Goal: Transaction & Acquisition: Purchase product/service

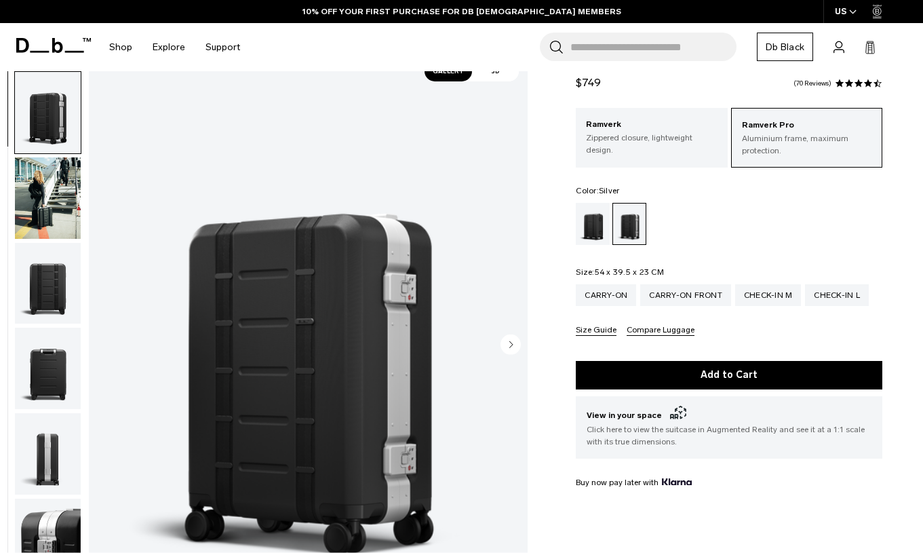
scroll to position [42, 0]
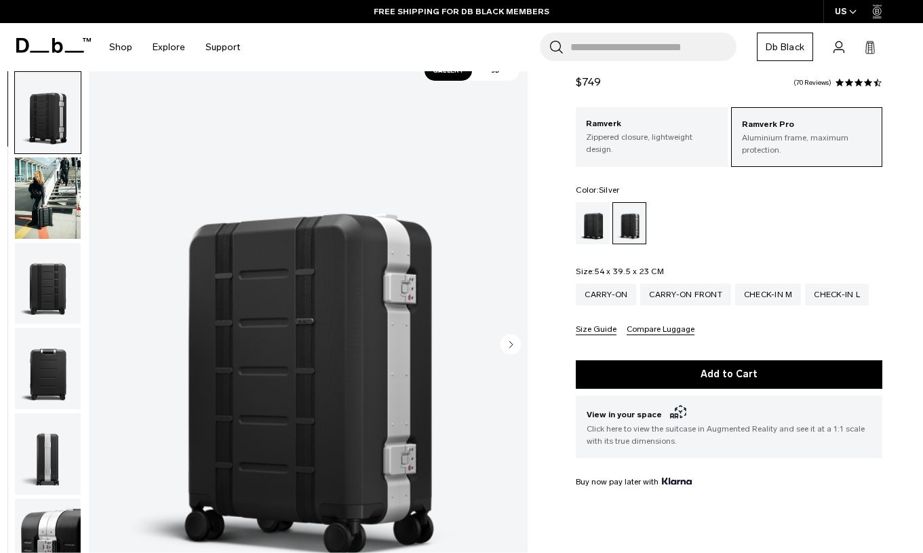
click at [349, 379] on img "1 / 14" at bounding box center [308, 345] width 439 height 548
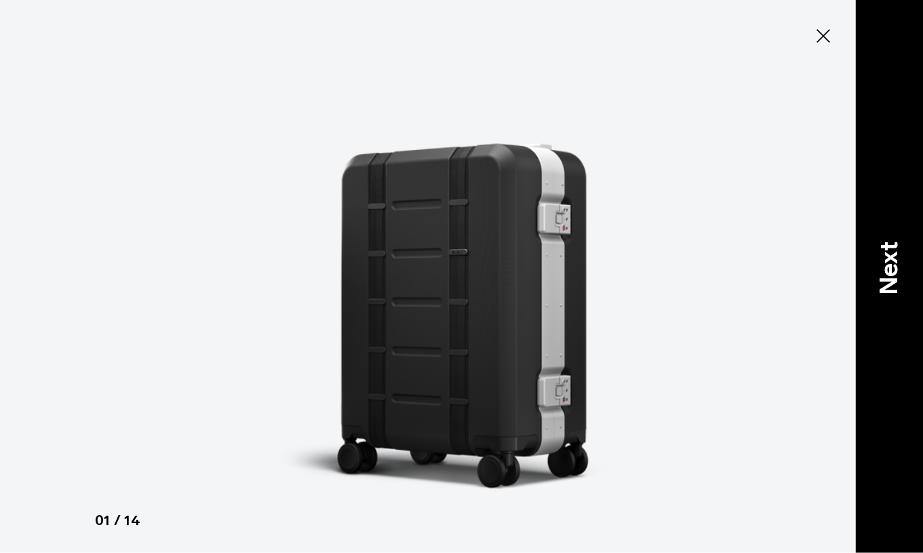
click at [890, 265] on p "Next" at bounding box center [889, 269] width 37 height 54
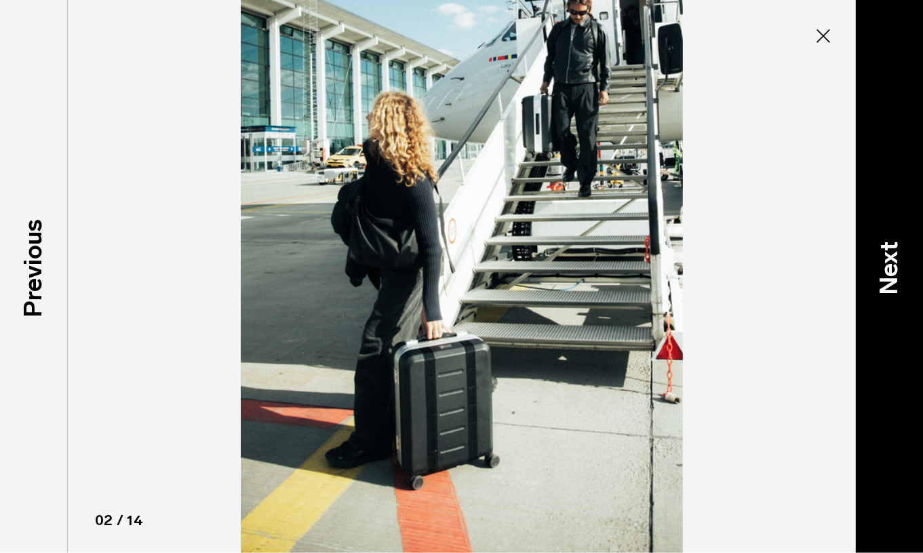
click at [890, 265] on p "Next" at bounding box center [889, 269] width 37 height 54
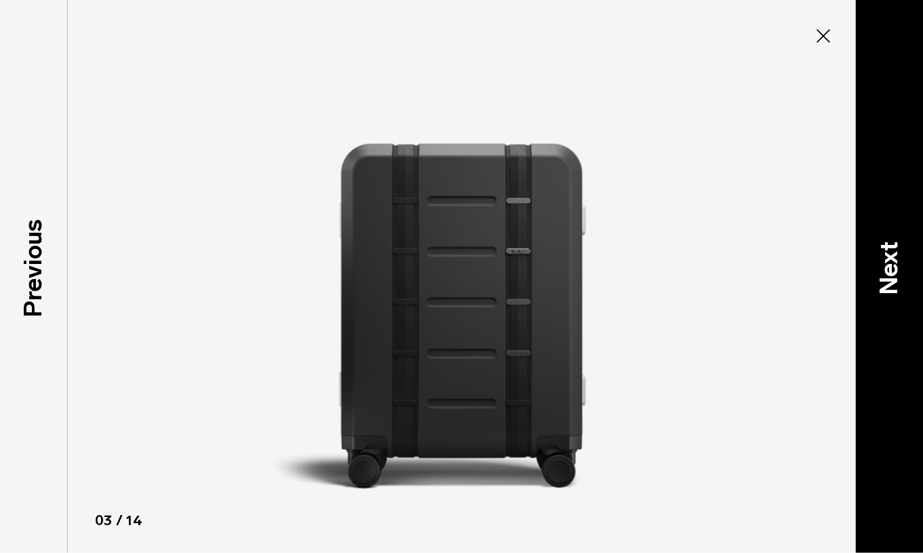
click at [890, 265] on p "Next" at bounding box center [889, 269] width 37 height 54
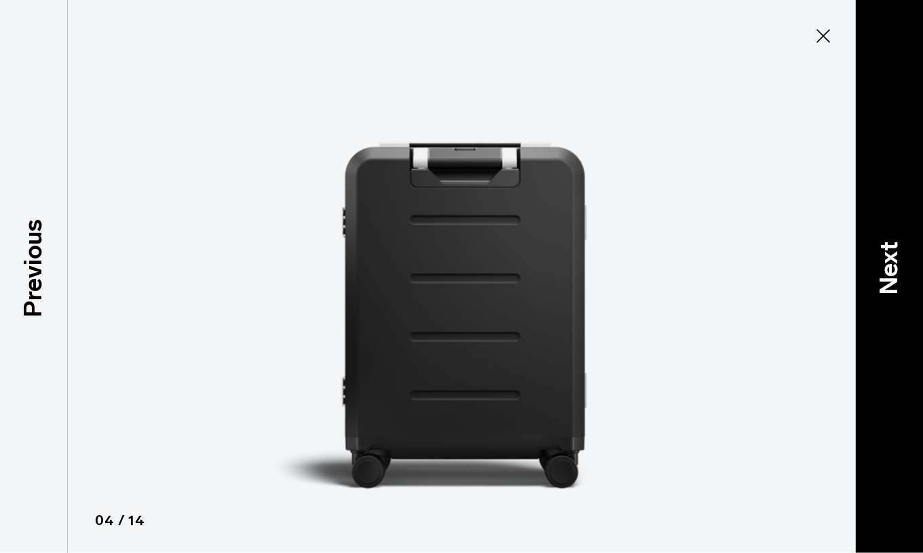
click at [890, 265] on p "Next" at bounding box center [889, 269] width 37 height 54
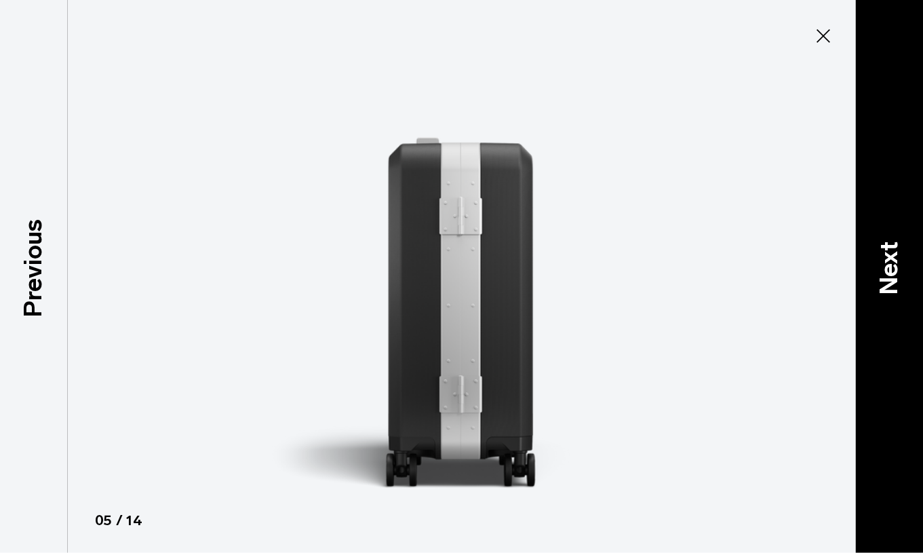
click at [890, 265] on p "Next" at bounding box center [889, 269] width 37 height 54
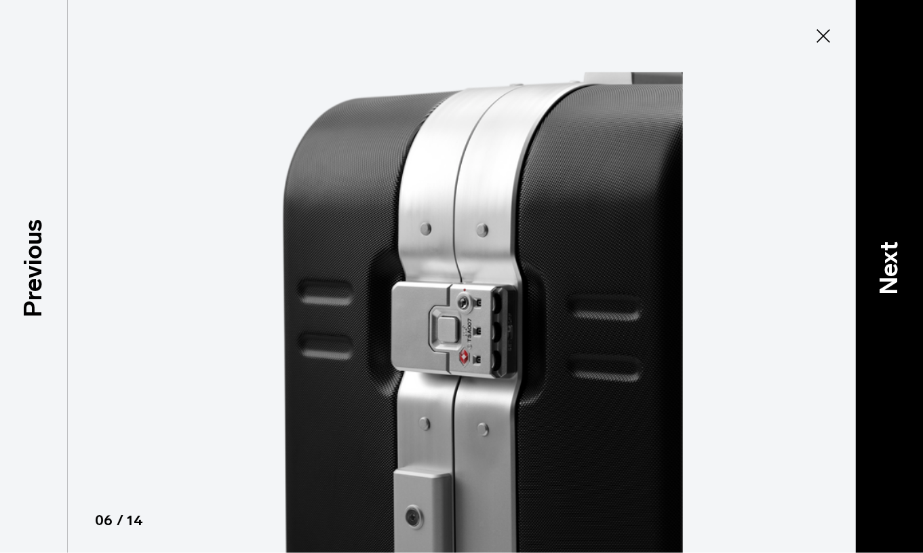
click at [890, 265] on p "Next" at bounding box center [889, 269] width 37 height 54
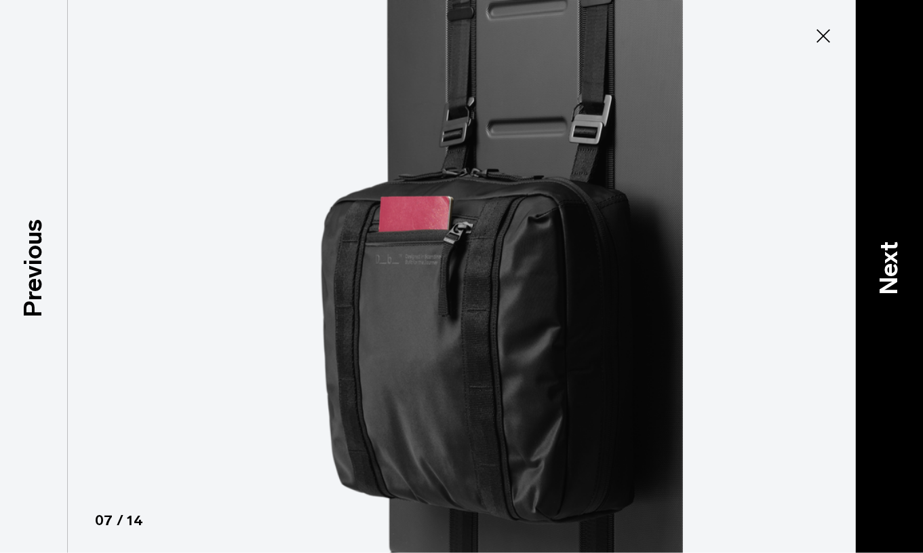
click at [890, 265] on p "Next" at bounding box center [889, 269] width 37 height 54
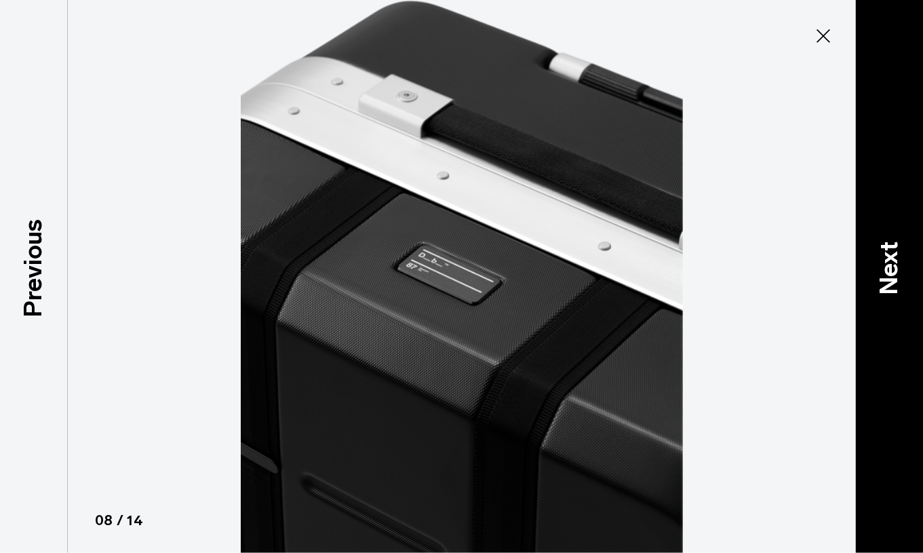
click at [890, 265] on p "Next" at bounding box center [889, 269] width 37 height 54
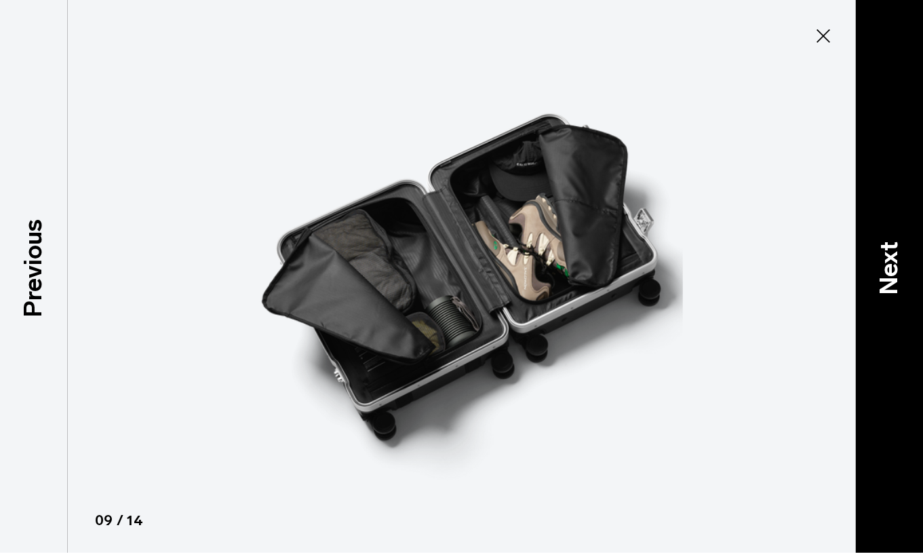
click at [890, 265] on p "Next" at bounding box center [889, 269] width 37 height 54
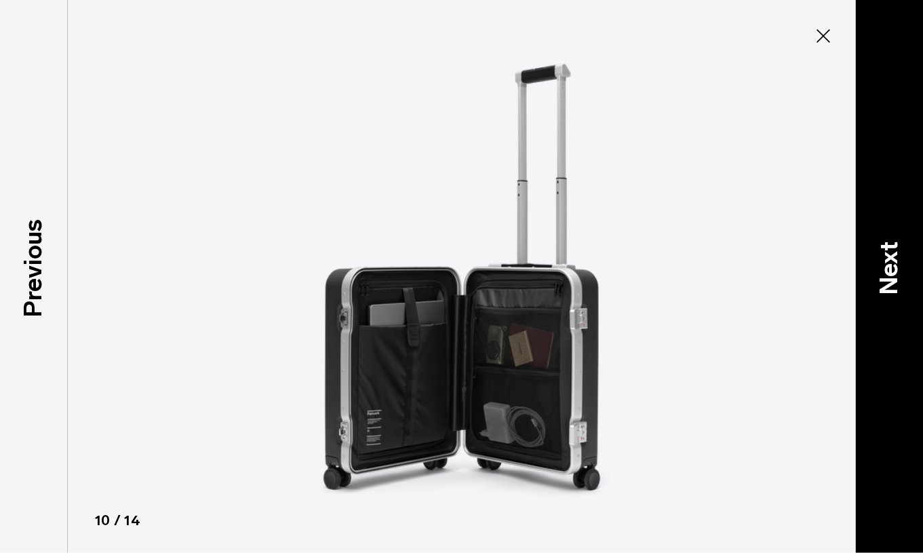
click at [889, 265] on p "Next" at bounding box center [889, 269] width 37 height 54
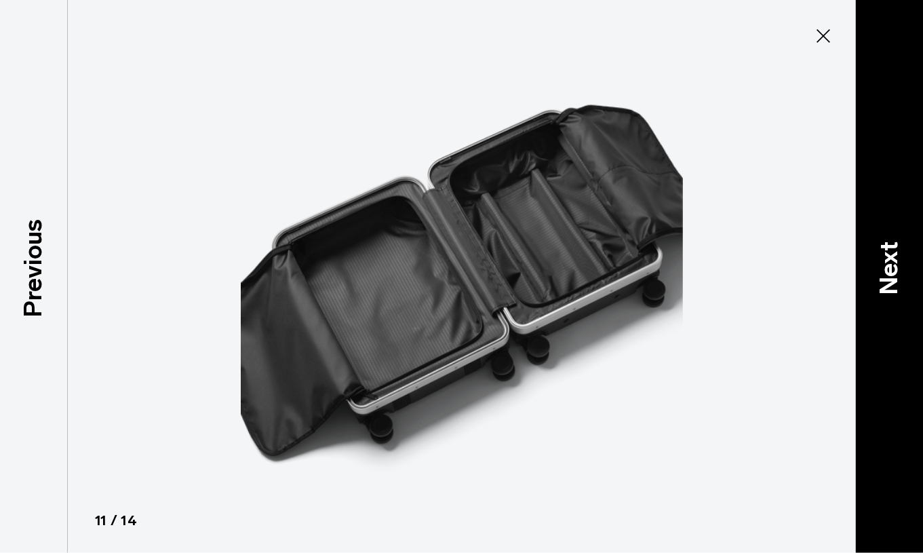
click at [889, 263] on p "Next" at bounding box center [889, 269] width 37 height 54
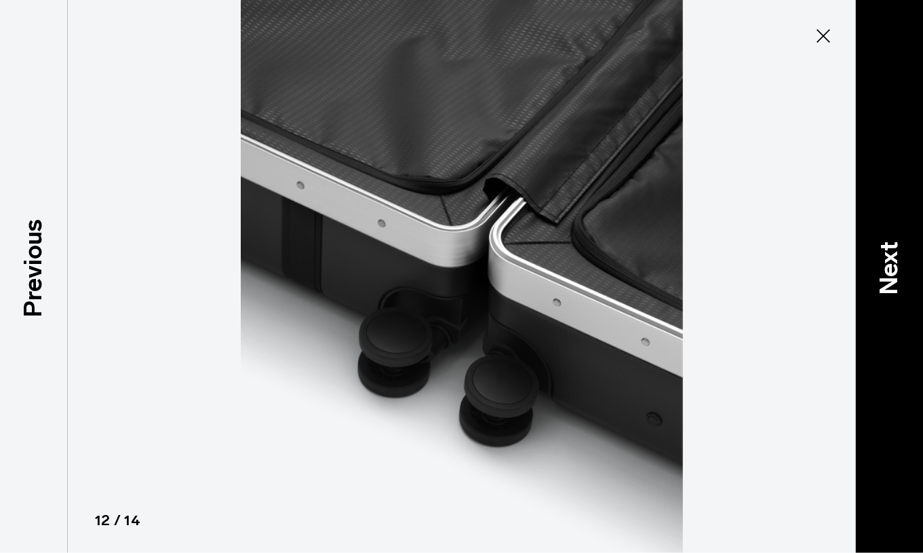
click at [889, 263] on p "Next" at bounding box center [889, 269] width 37 height 54
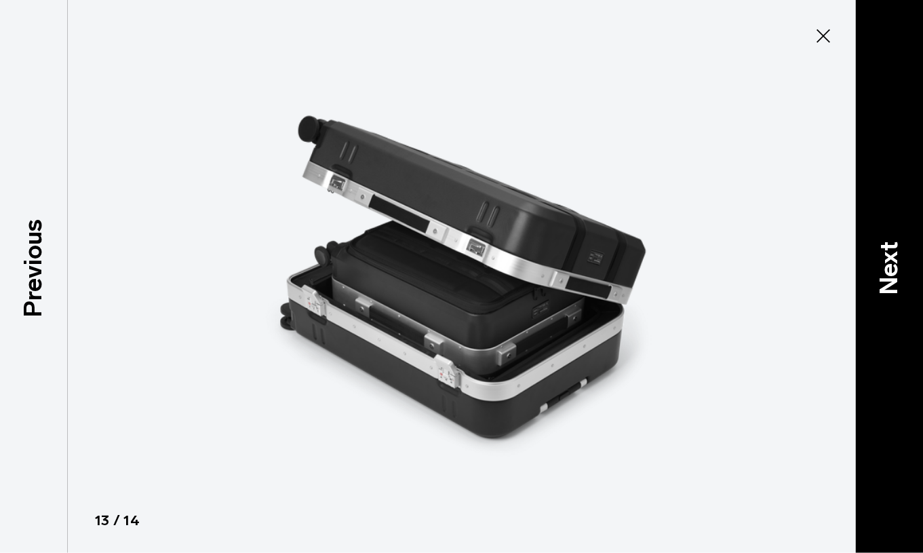
click at [889, 263] on p "Next" at bounding box center [889, 269] width 37 height 54
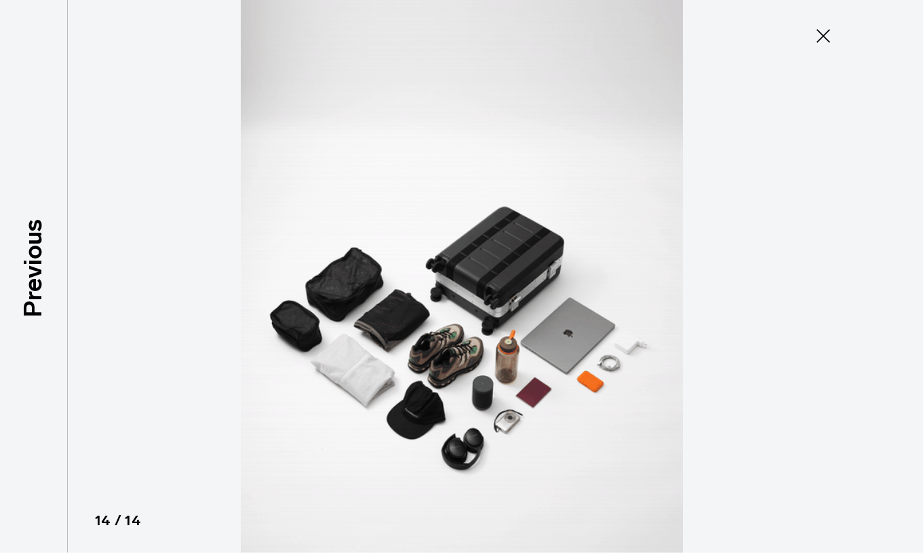
click at [822, 33] on icon at bounding box center [824, 36] width 22 height 22
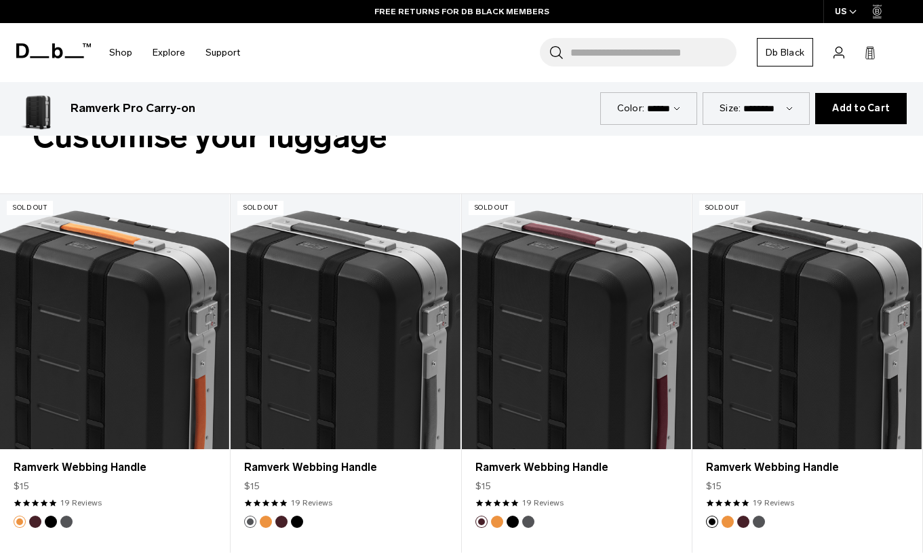
scroll to position [2324, 0]
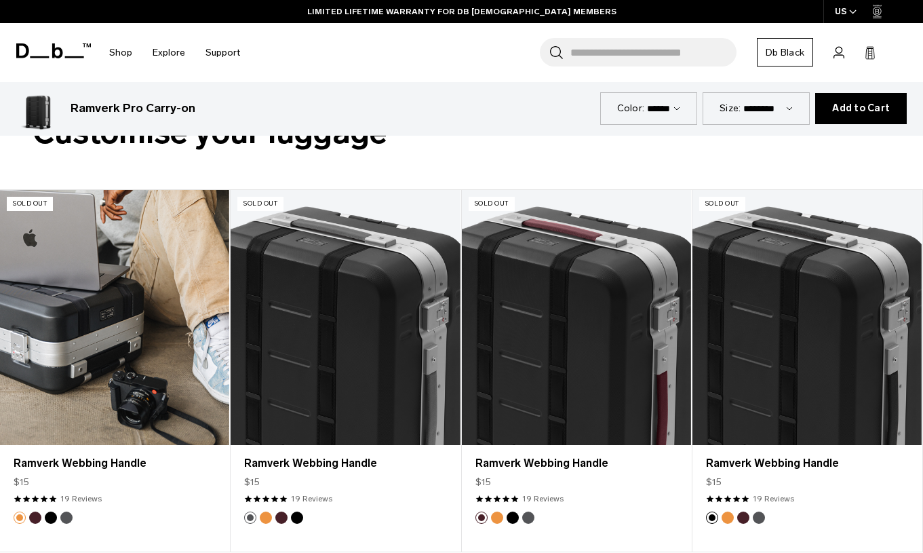
click at [181, 288] on link "Ramverk Webbing Handle" at bounding box center [114, 317] width 229 height 255
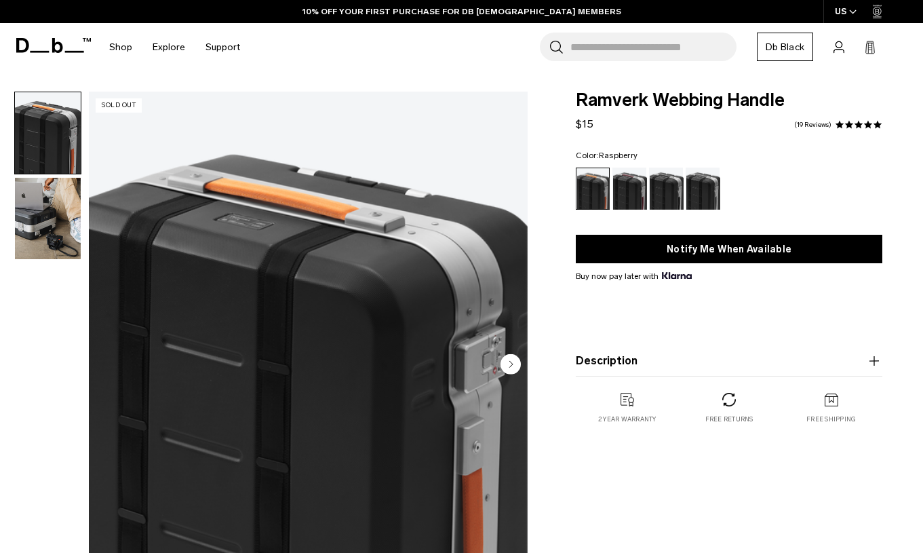
click at [628, 189] on div "Raspberry" at bounding box center [630, 189] width 35 height 42
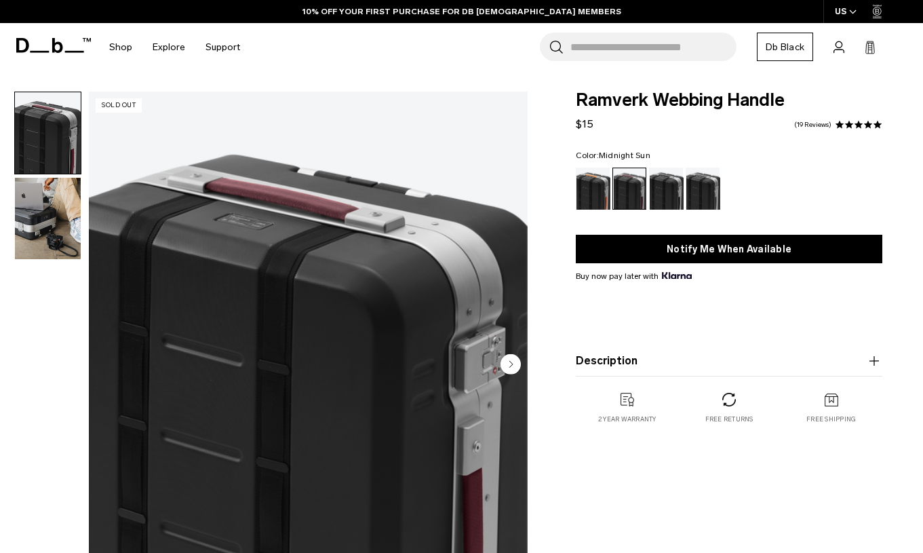
click at [596, 189] on div "Midnight Sun" at bounding box center [593, 189] width 35 height 42
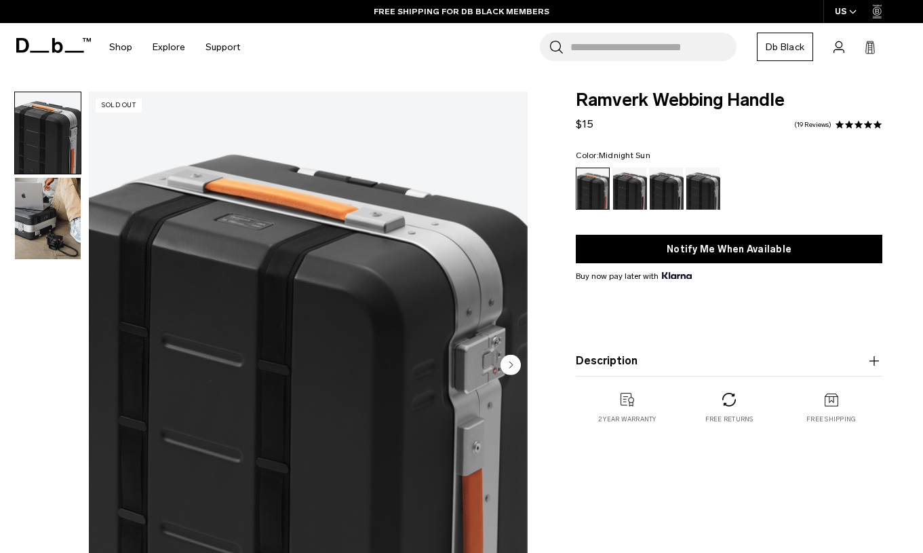
click at [463, 12] on link "FREE SHIPPING FOR DB BLACK MEMBERS" at bounding box center [462, 11] width 176 height 12
click at [481, 12] on link "FREE SHIPPING FOR DB BLACK MEMBERS" at bounding box center [462, 11] width 176 height 12
click at [784, 50] on link "Db Black" at bounding box center [785, 47] width 56 height 28
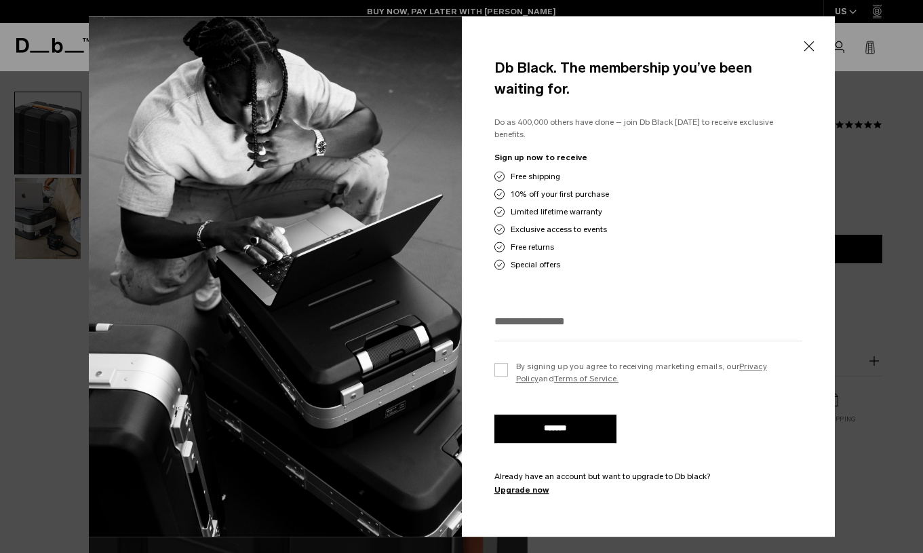
click at [807, 50] on button "Close" at bounding box center [809, 47] width 17 height 28
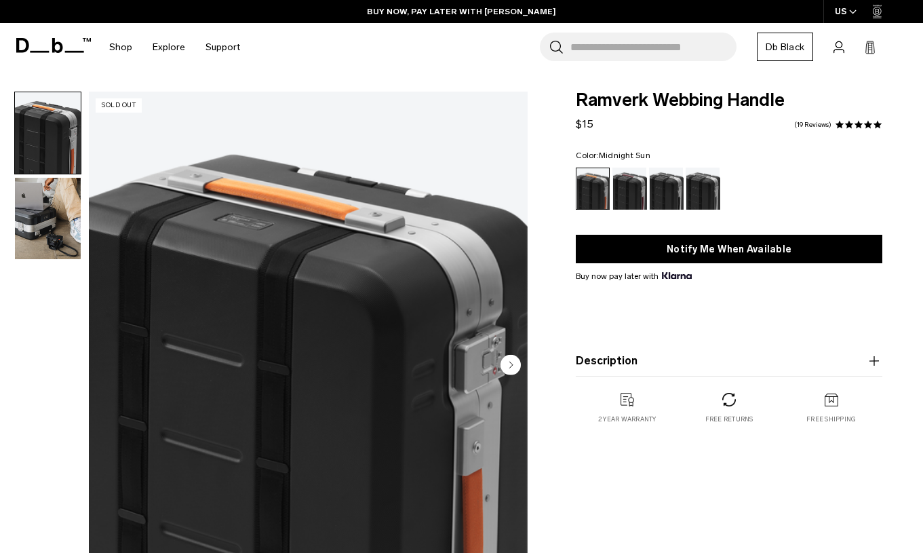
click at [52, 221] on img "button" at bounding box center [48, 218] width 66 height 81
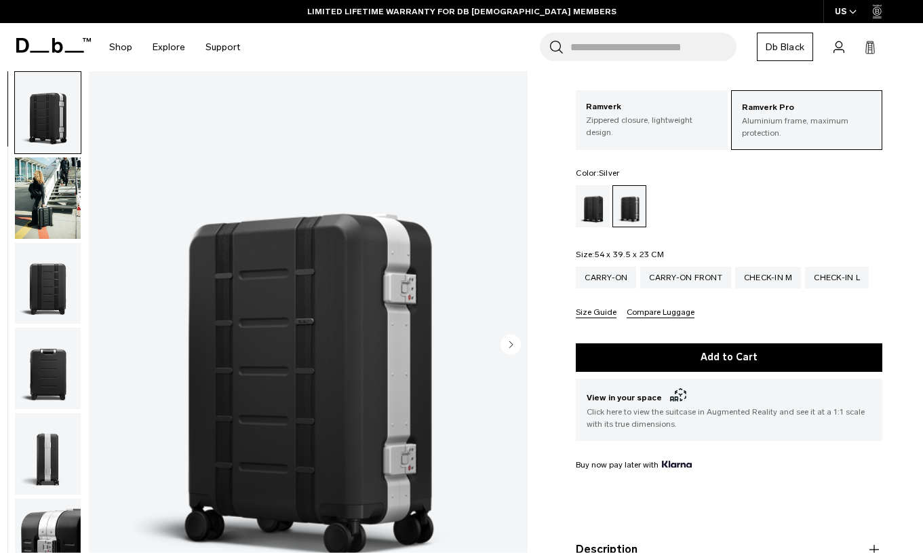
scroll to position [62, 0]
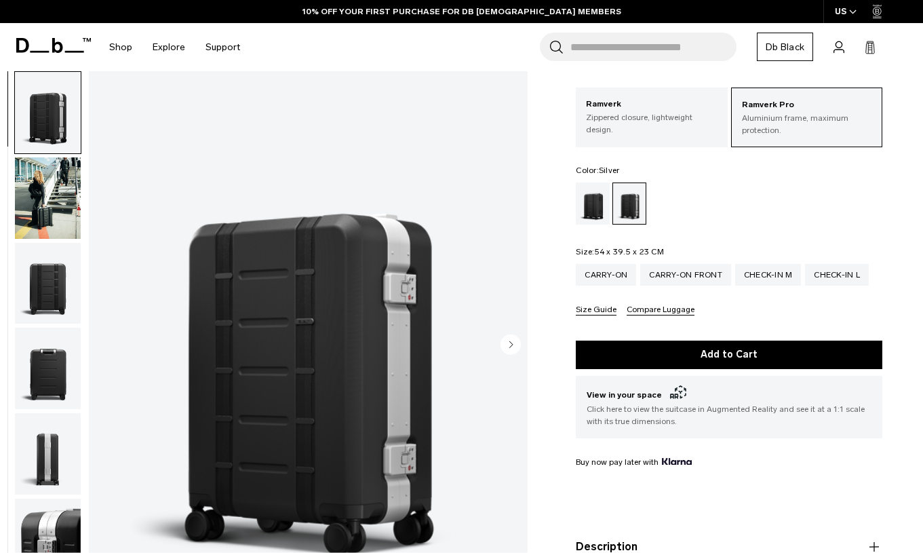
click at [37, 199] on img "button" at bounding box center [48, 197] width 66 height 81
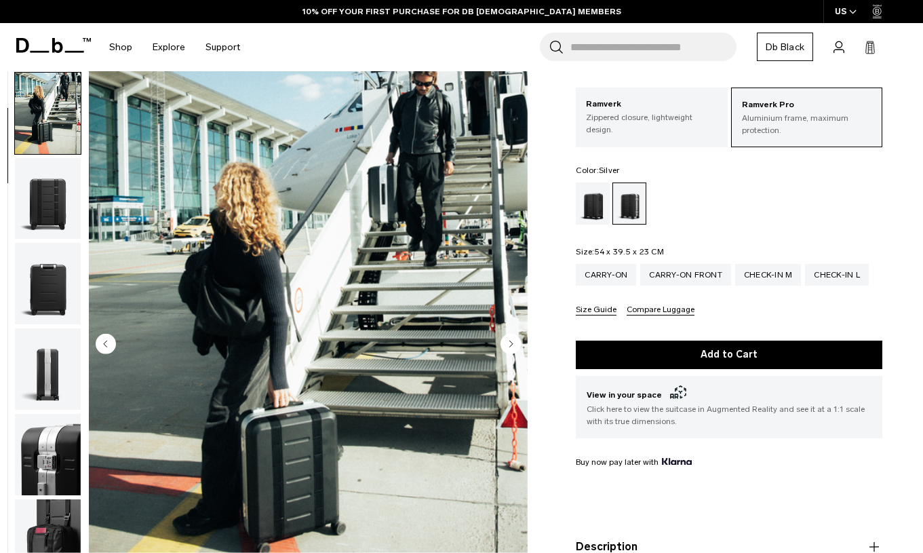
scroll to position [86, 0]
click at [376, 313] on img "2 / 14" at bounding box center [308, 345] width 439 height 548
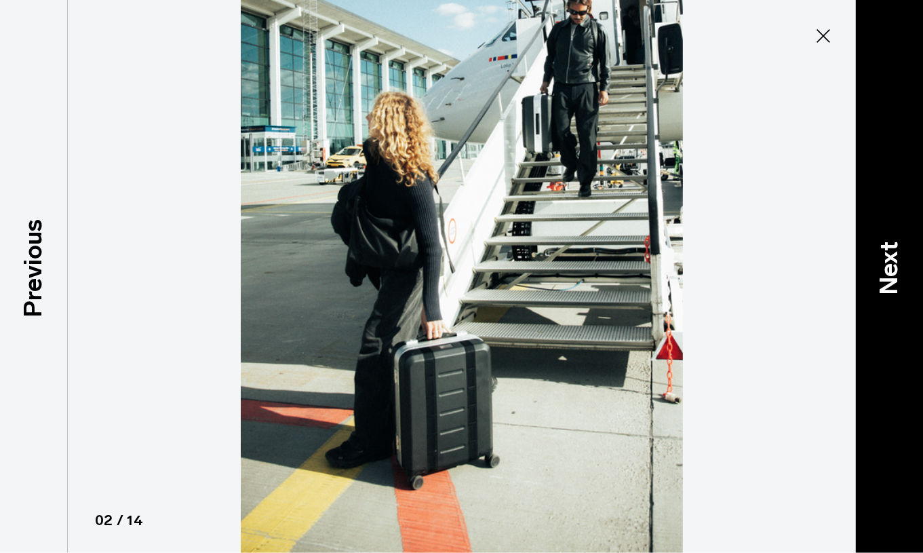
click at [883, 272] on p "Next" at bounding box center [889, 269] width 37 height 54
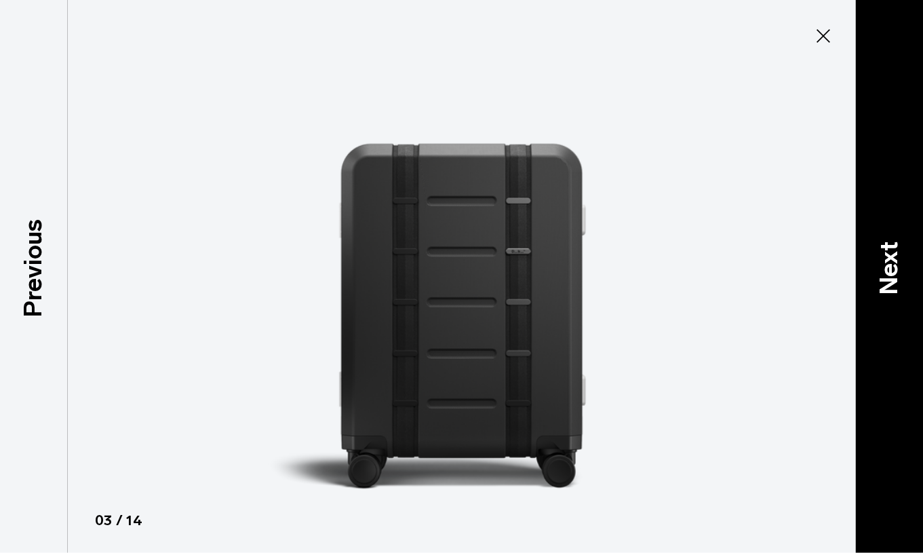
click at [883, 272] on p "Next" at bounding box center [889, 269] width 37 height 54
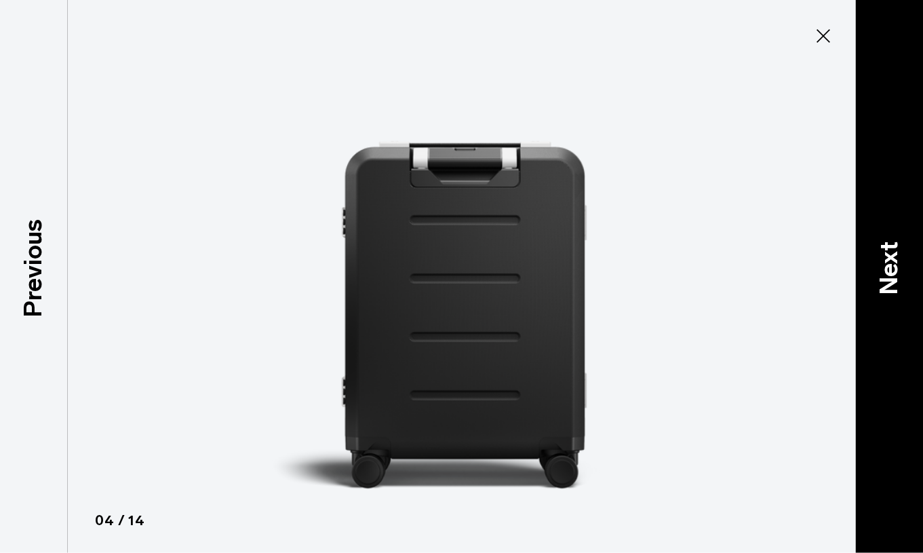
click at [883, 272] on p "Next" at bounding box center [889, 269] width 37 height 54
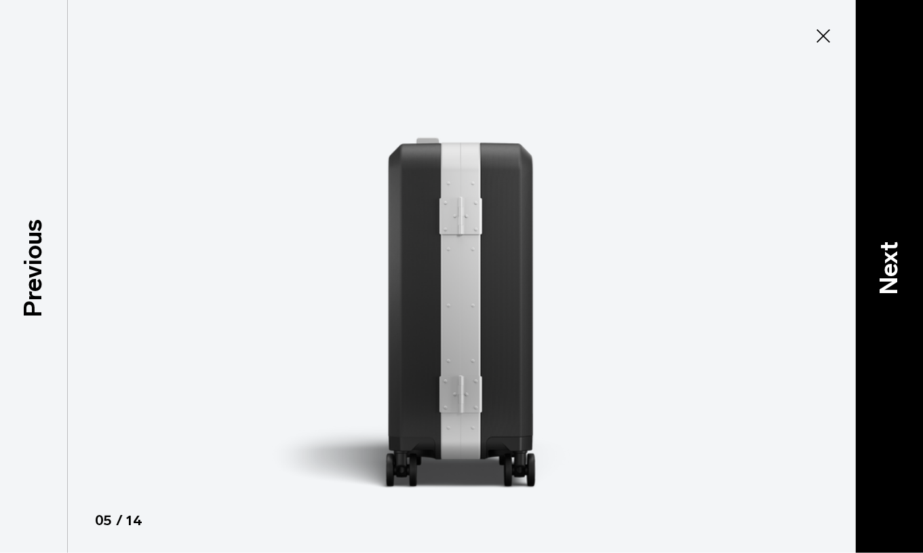
click at [883, 272] on p "Next" at bounding box center [889, 269] width 37 height 54
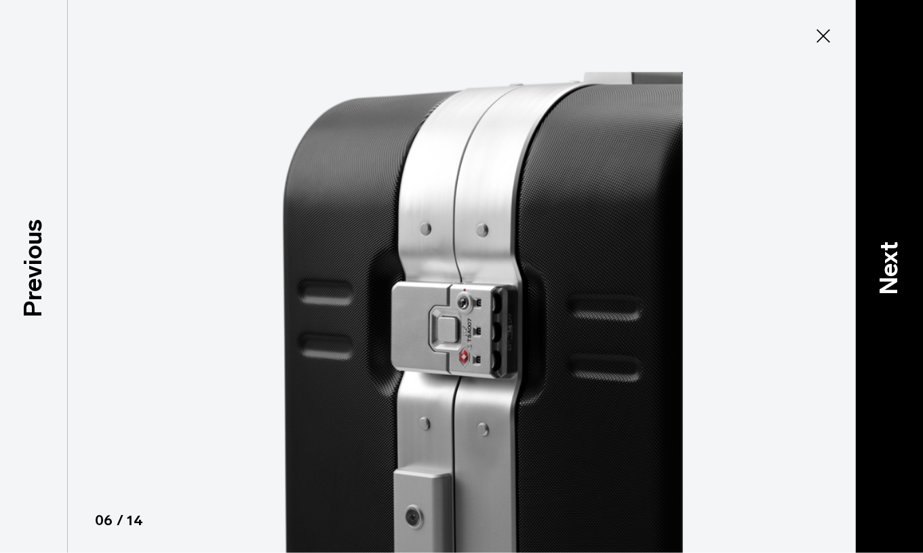
click at [883, 272] on p "Next" at bounding box center [889, 269] width 37 height 54
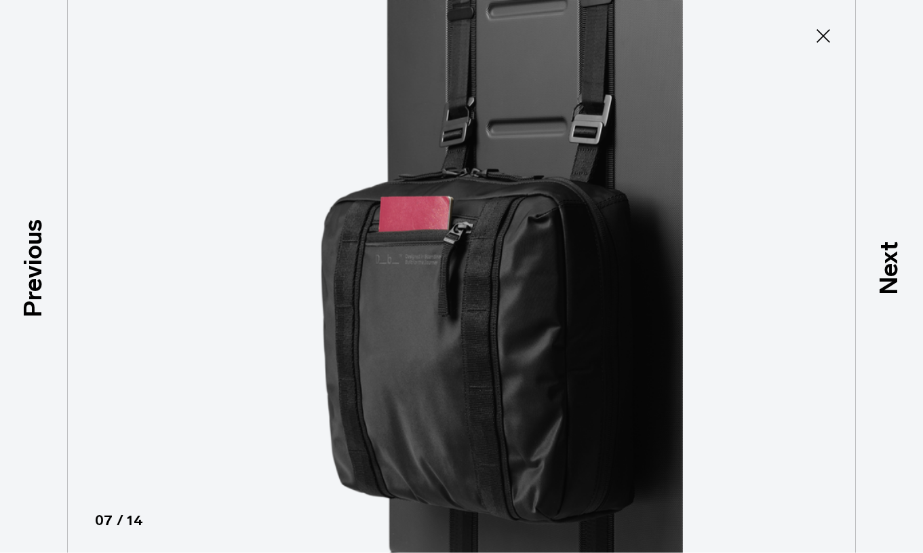
click at [823, 35] on icon at bounding box center [824, 36] width 14 height 14
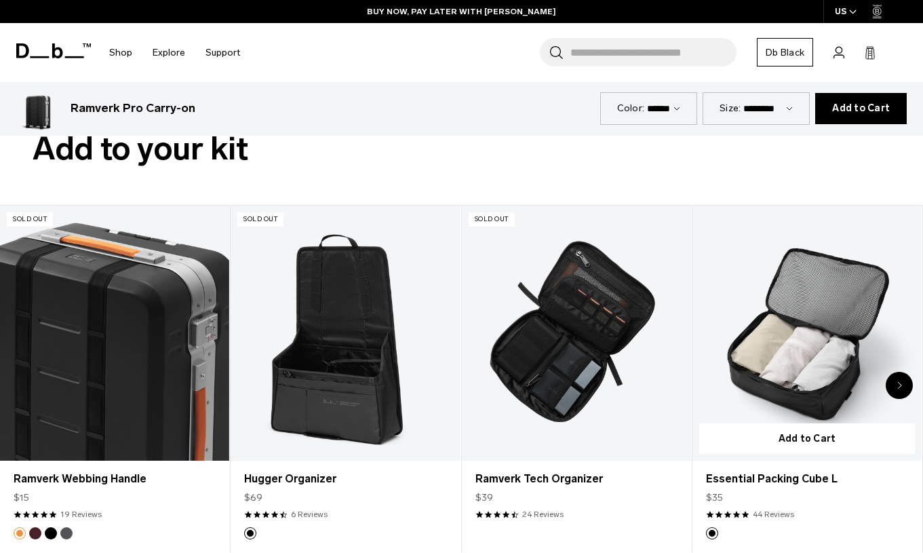
scroll to position [2790, 0]
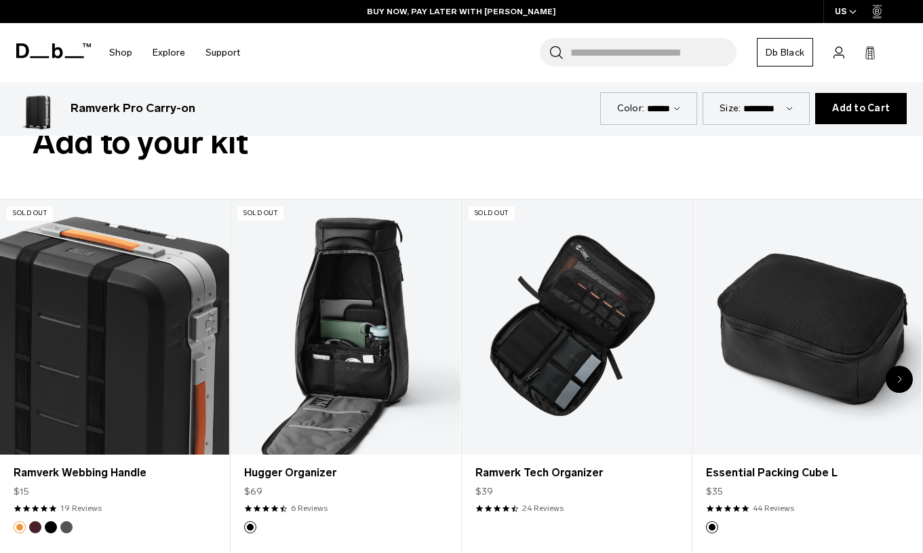
click at [356, 324] on link "Hugger Organizer" at bounding box center [345, 326] width 229 height 255
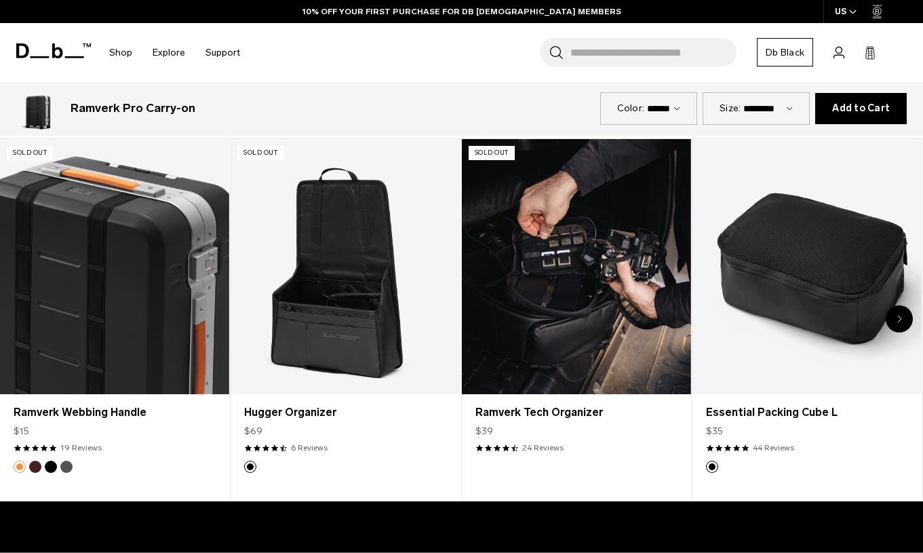
scroll to position [2855, 0]
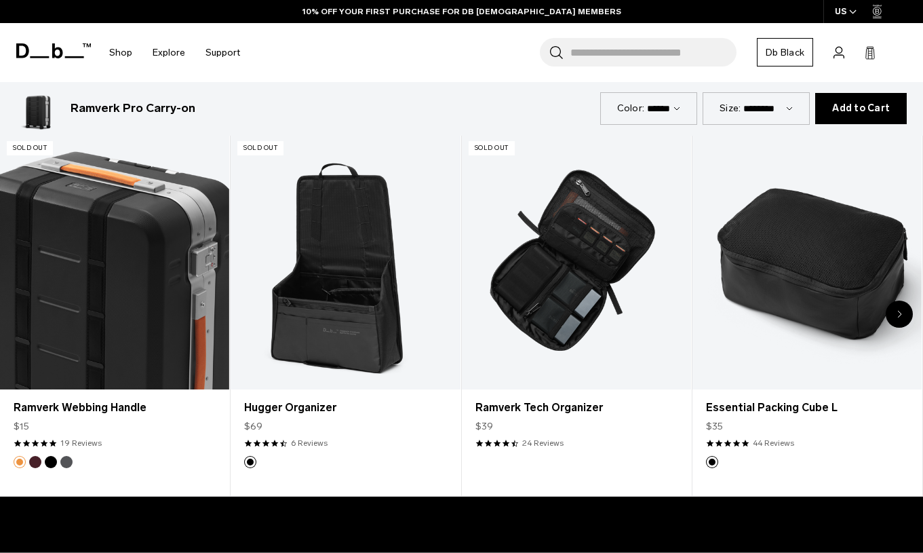
click at [896, 301] on div "Next slide" at bounding box center [899, 314] width 27 height 27
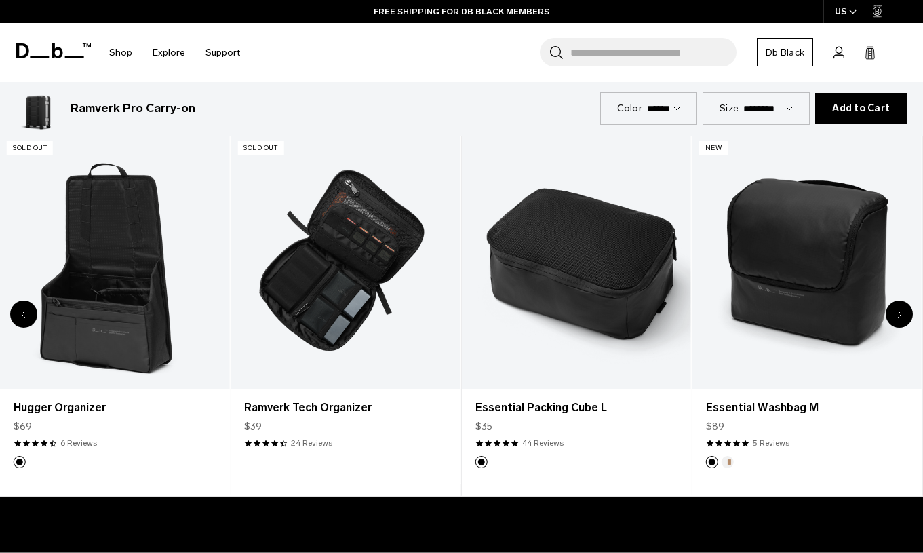
click at [896, 301] on div "Next slide" at bounding box center [899, 314] width 27 height 27
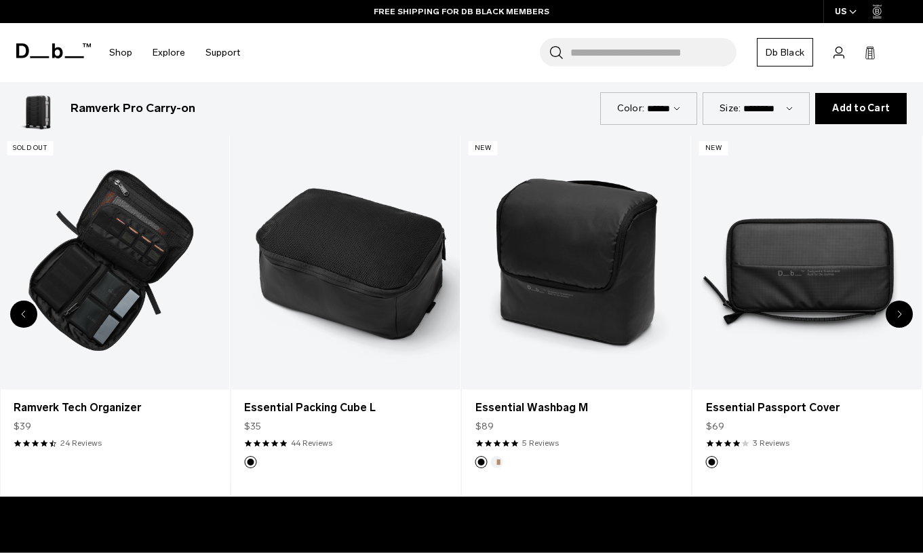
click at [896, 301] on div "Next slide" at bounding box center [899, 314] width 27 height 27
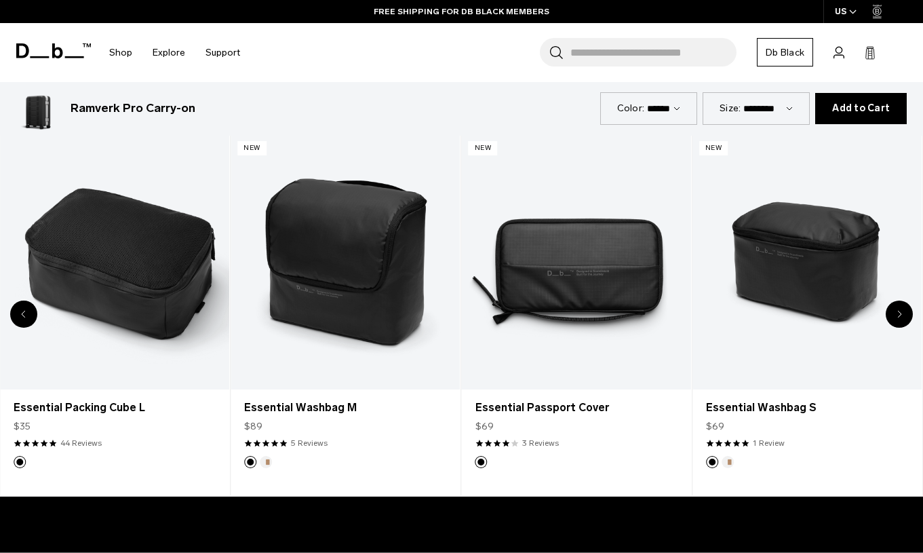
click at [896, 301] on div "Next slide" at bounding box center [899, 314] width 27 height 27
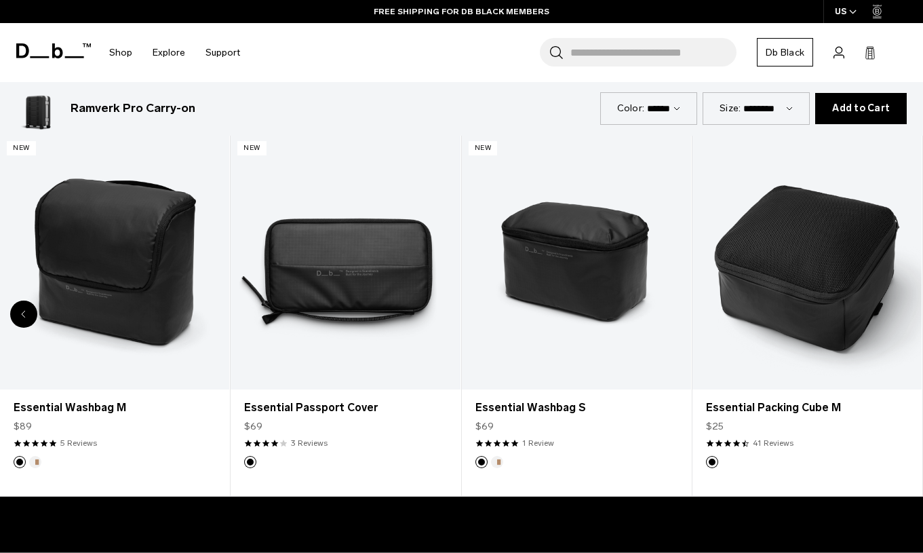
click at [896, 294] on div "8 / 8" at bounding box center [807, 261] width 229 height 255
click at [896, 294] on link "Essential Packing Cube M" at bounding box center [807, 261] width 229 height 255
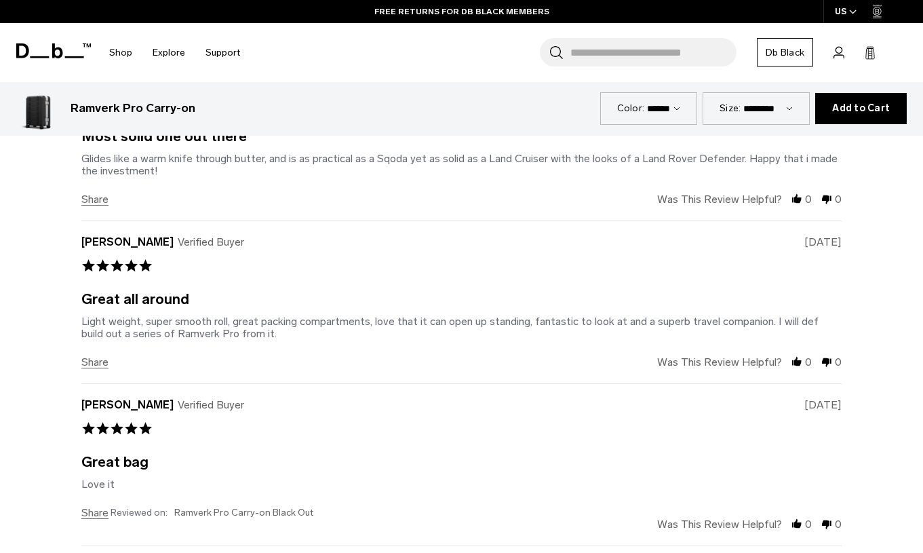
scroll to position [4473, 0]
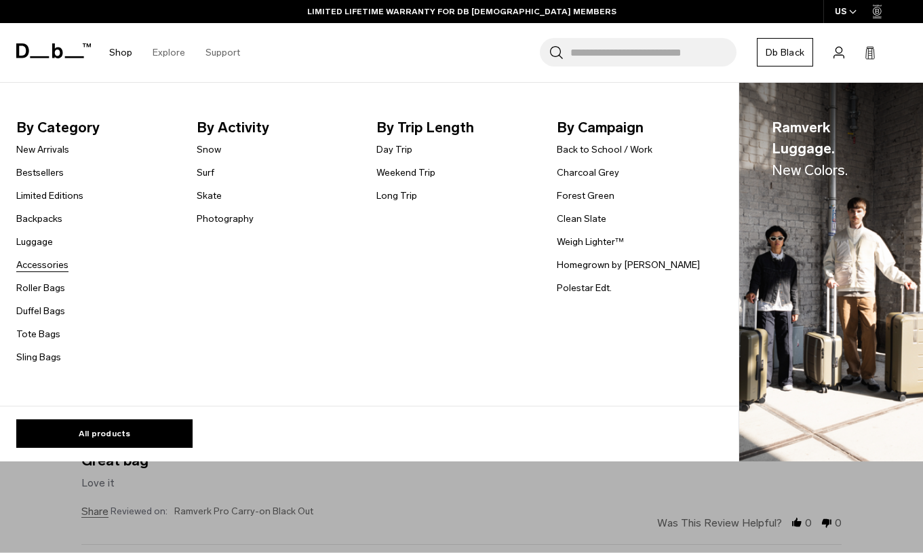
click at [42, 263] on link "Accessories" at bounding box center [42, 265] width 52 height 14
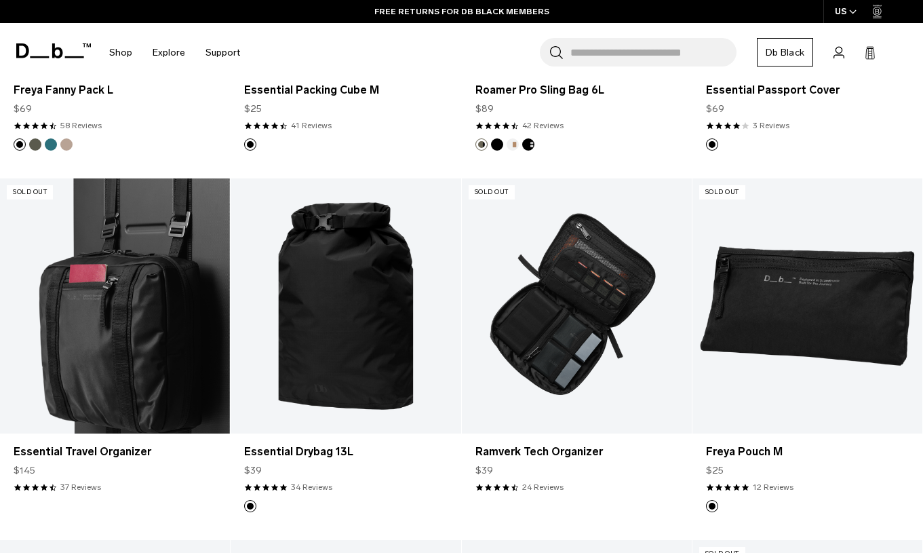
scroll to position [2324, 0]
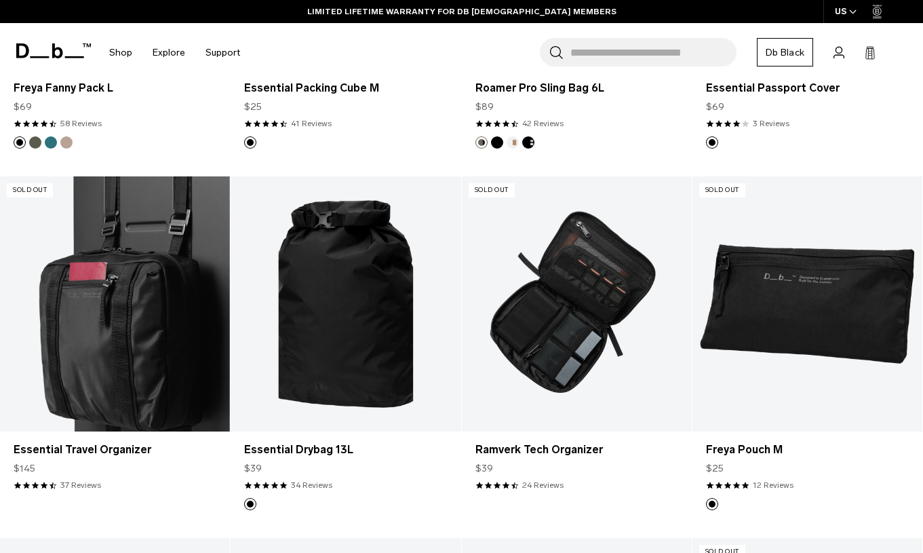
click at [127, 325] on link "Essential Travel Organizer" at bounding box center [115, 304] width 230 height 256
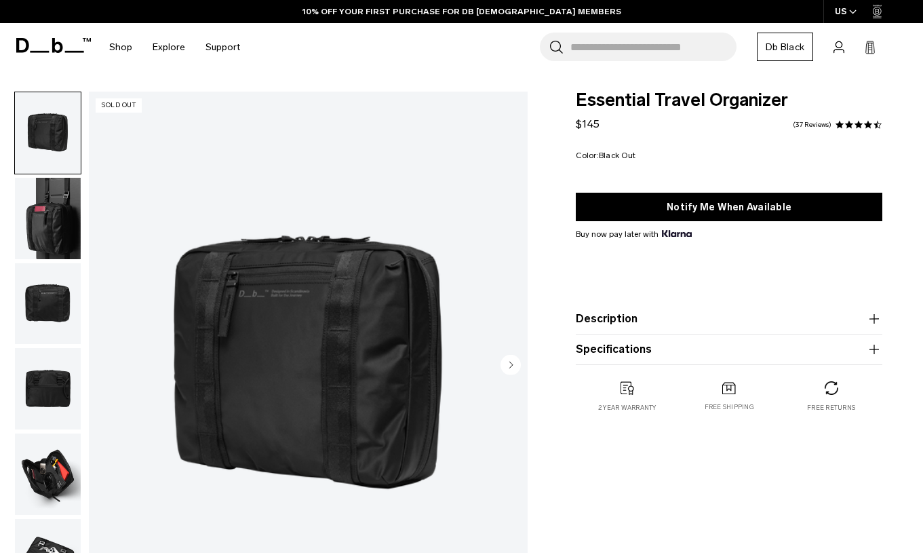
click at [282, 324] on img "1 / 6" at bounding box center [308, 366] width 439 height 548
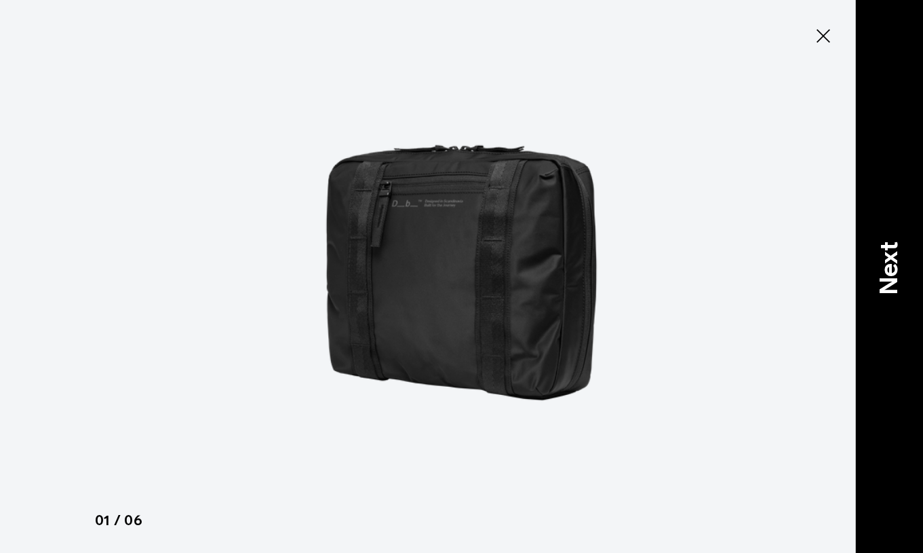
click at [891, 281] on p "Next" at bounding box center [889, 269] width 37 height 54
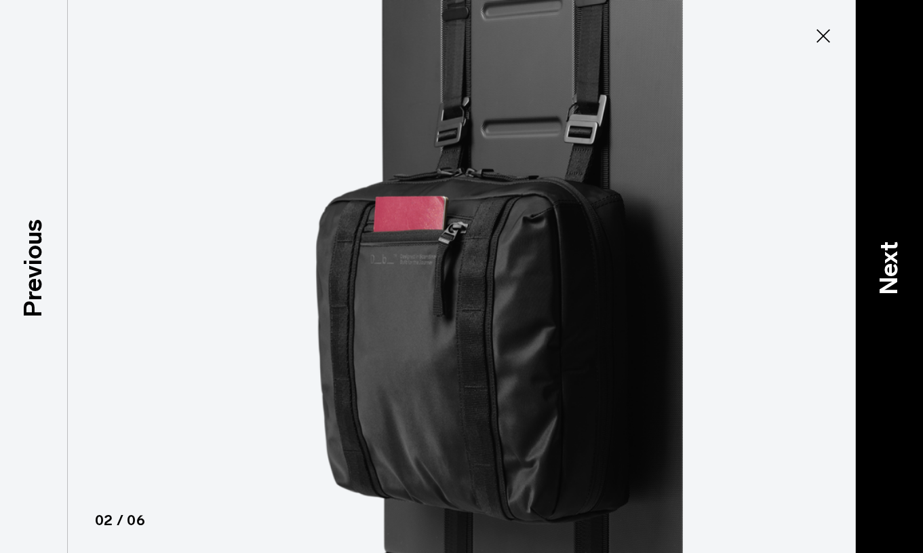
click at [891, 281] on p "Next" at bounding box center [889, 269] width 37 height 54
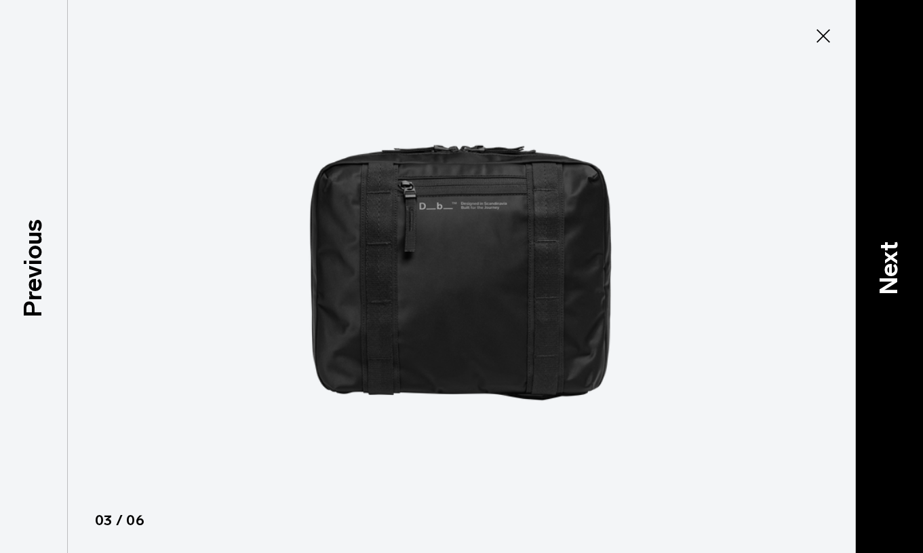
click at [891, 281] on p "Next" at bounding box center [889, 269] width 37 height 54
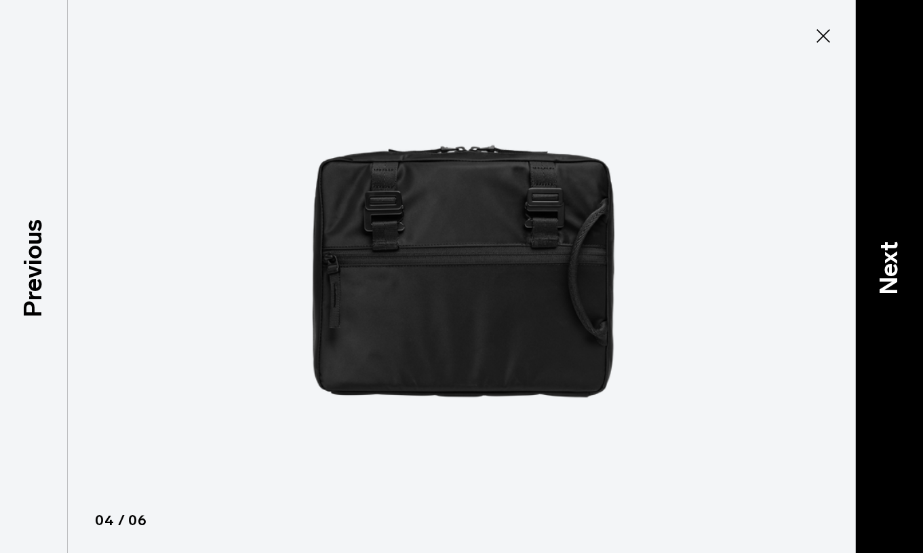
click at [891, 281] on p "Next" at bounding box center [889, 269] width 37 height 54
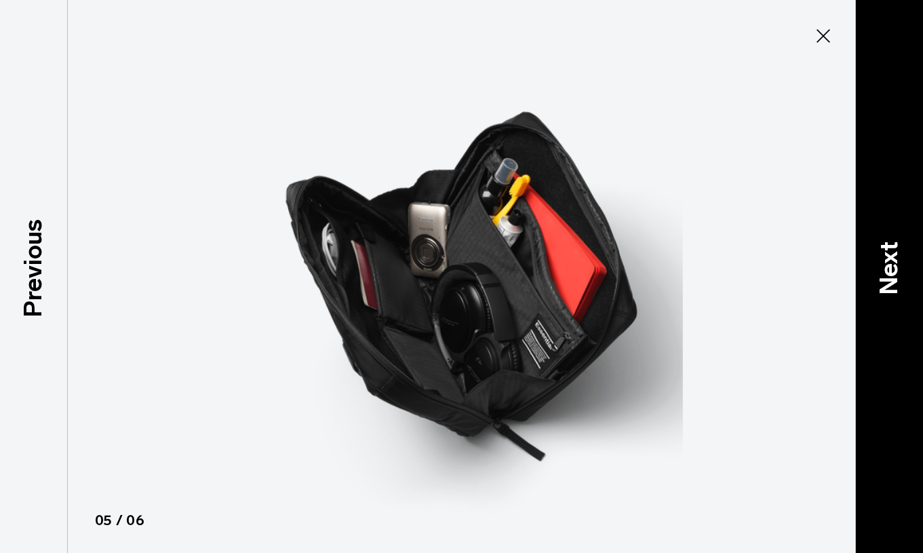
click at [891, 281] on p "Next" at bounding box center [889, 269] width 37 height 54
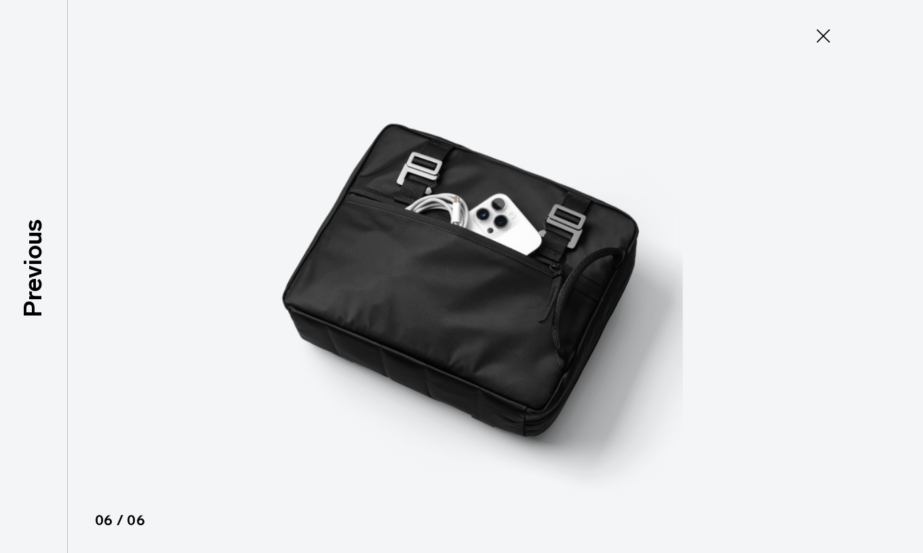
click at [823, 34] on icon at bounding box center [824, 36] width 22 height 22
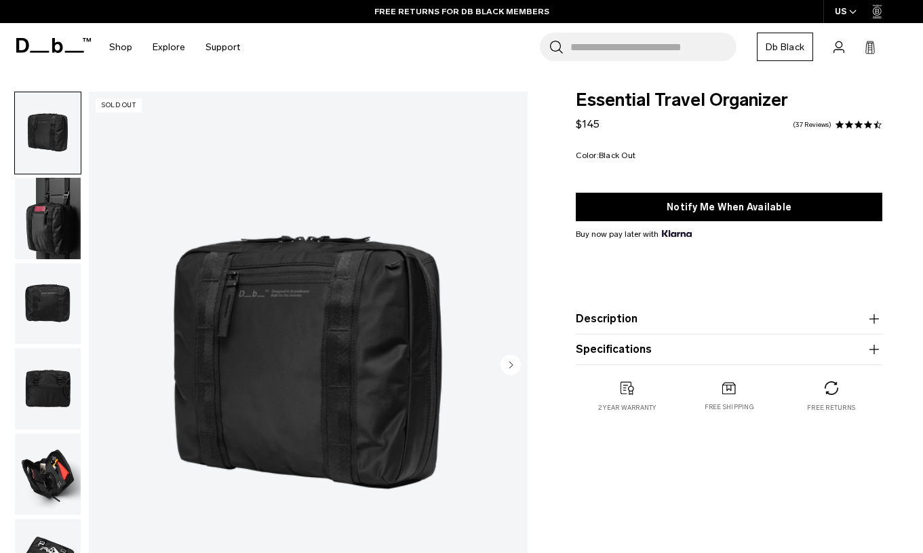
click at [50, 42] on icon at bounding box center [53, 45] width 75 height 15
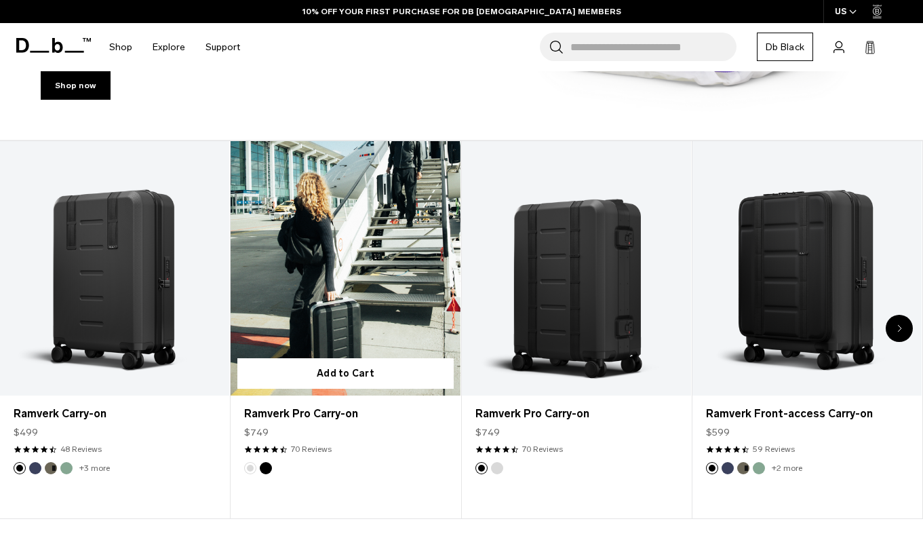
scroll to position [373, 0]
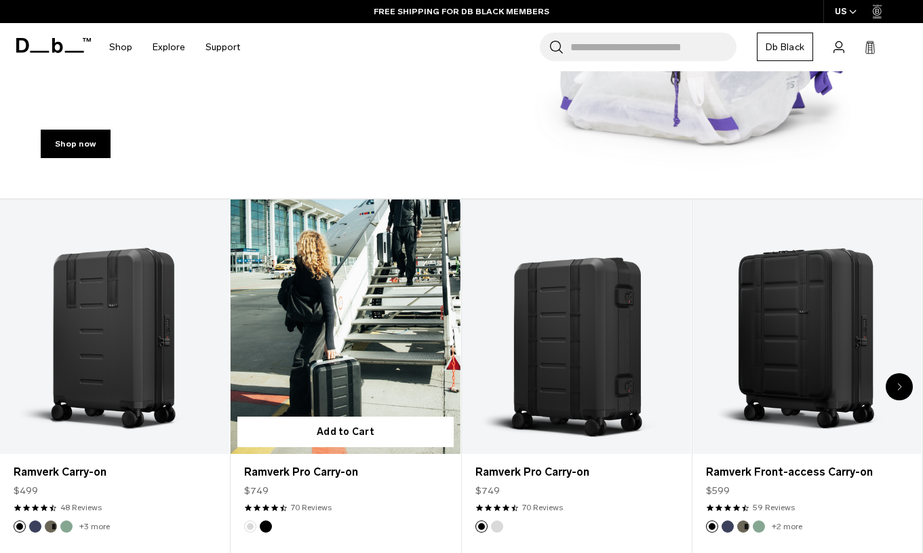
click at [355, 308] on link "Ramverk Pro Carry-on" at bounding box center [345, 326] width 229 height 255
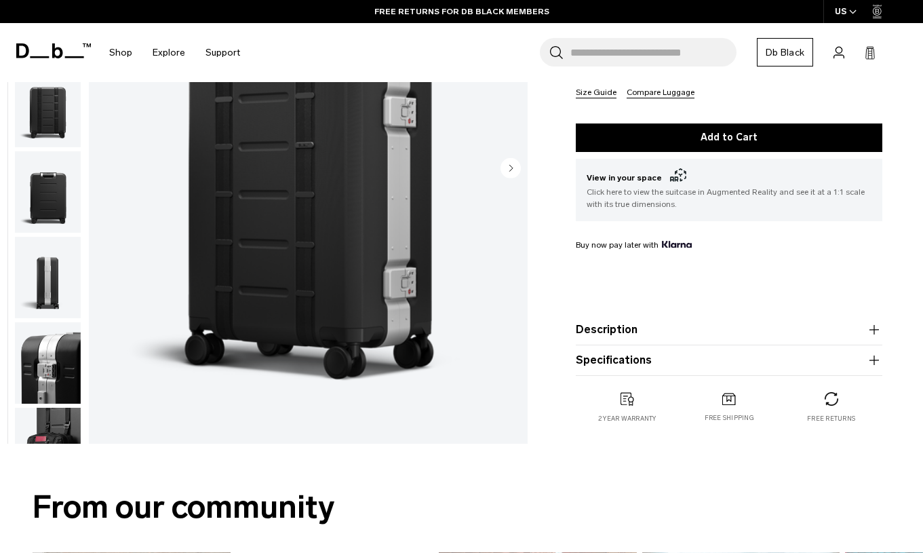
scroll to position [280, 0]
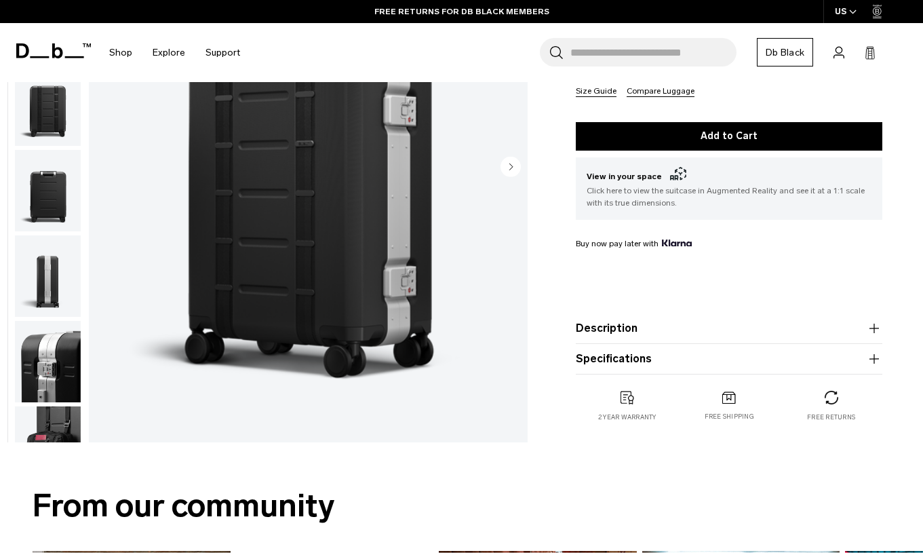
click at [602, 330] on button "Description" at bounding box center [729, 328] width 307 height 16
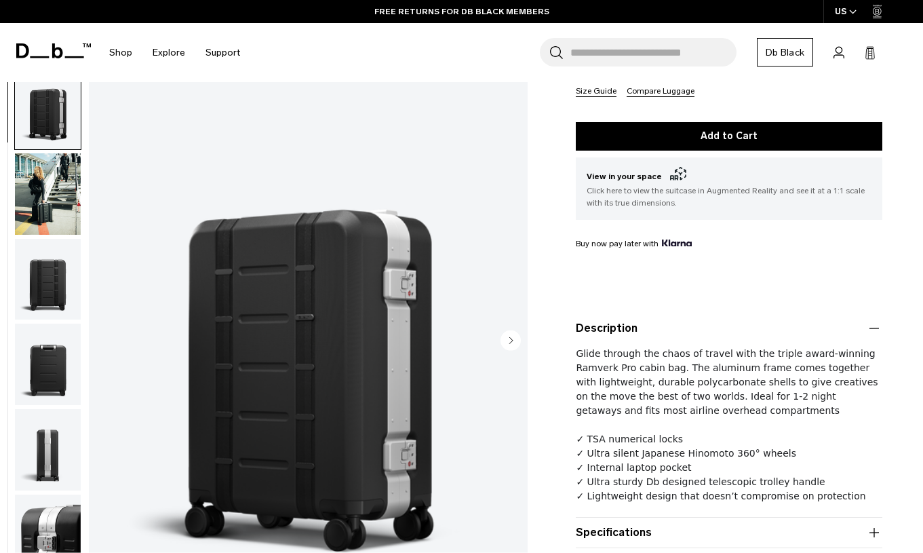
click at [358, 354] on img "1 / 14" at bounding box center [308, 341] width 439 height 548
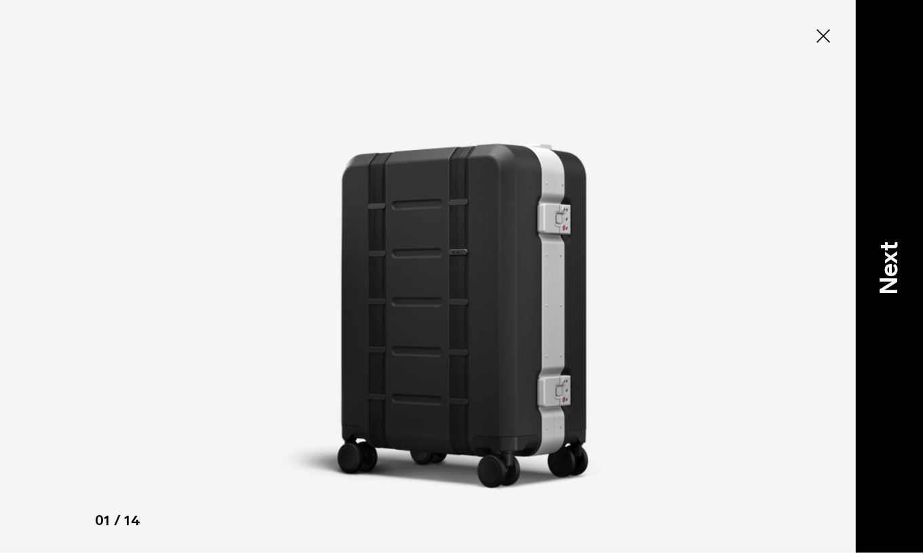
click at [878, 278] on p "Next" at bounding box center [889, 269] width 37 height 54
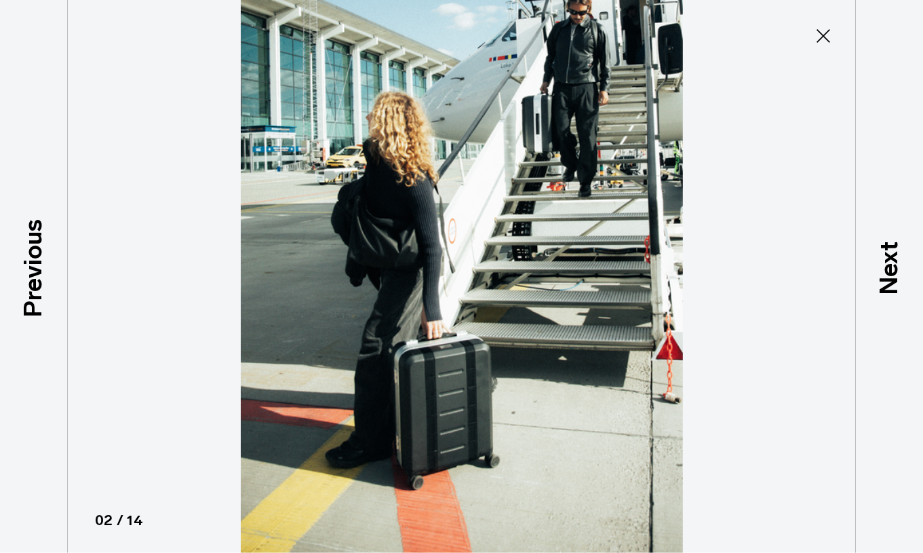
click at [818, 35] on icon at bounding box center [824, 36] width 22 height 22
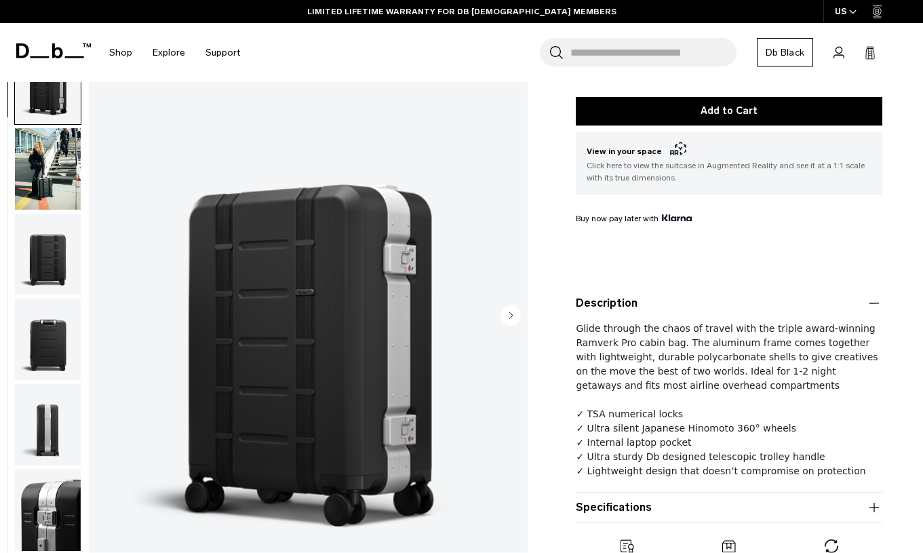
scroll to position [307, 0]
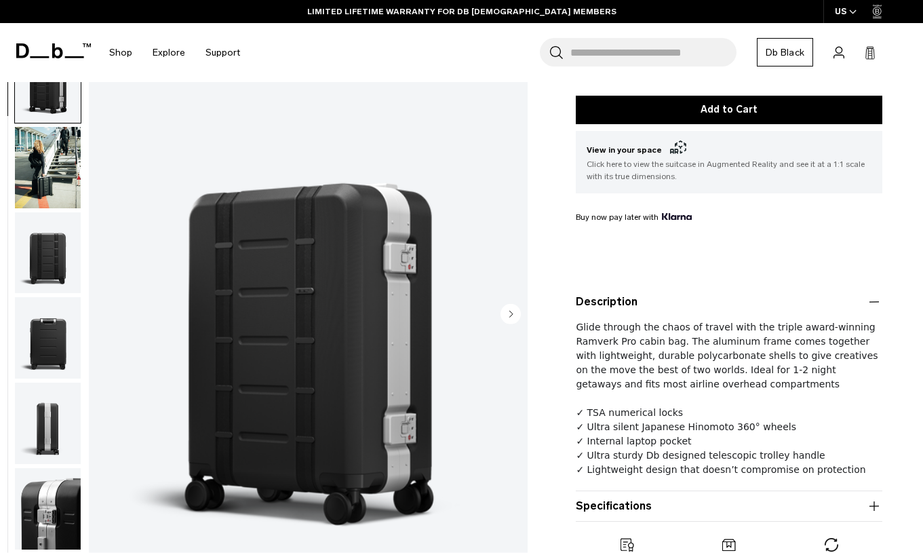
click at [646, 154] on span "View in your space .cls-1{fill:none;}.cls-2{clip-path:url(#clippath);}.cls-3{fi…" at bounding box center [729, 150] width 285 height 16
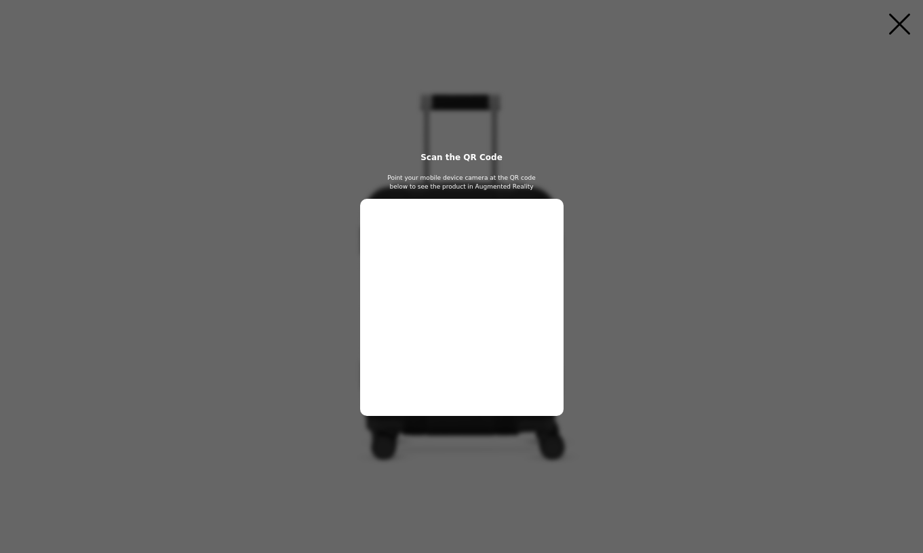
scroll to position [0, 0]
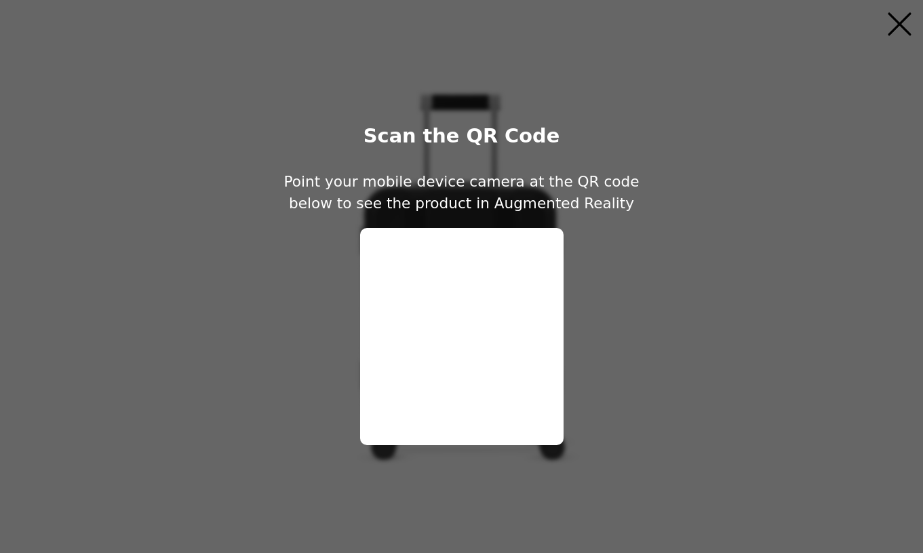
click at [898, 30] on icon "Close" at bounding box center [900, 24] width 26 height 26
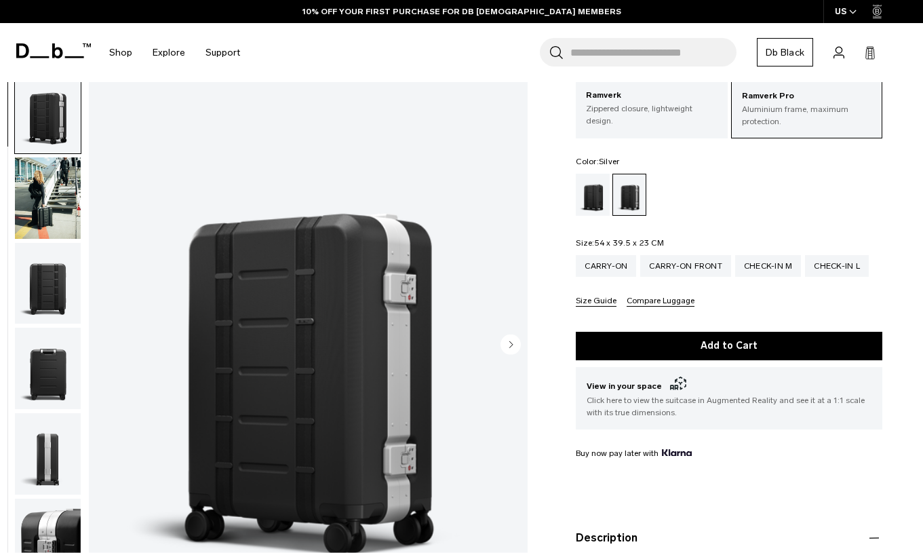
scroll to position [75, 0]
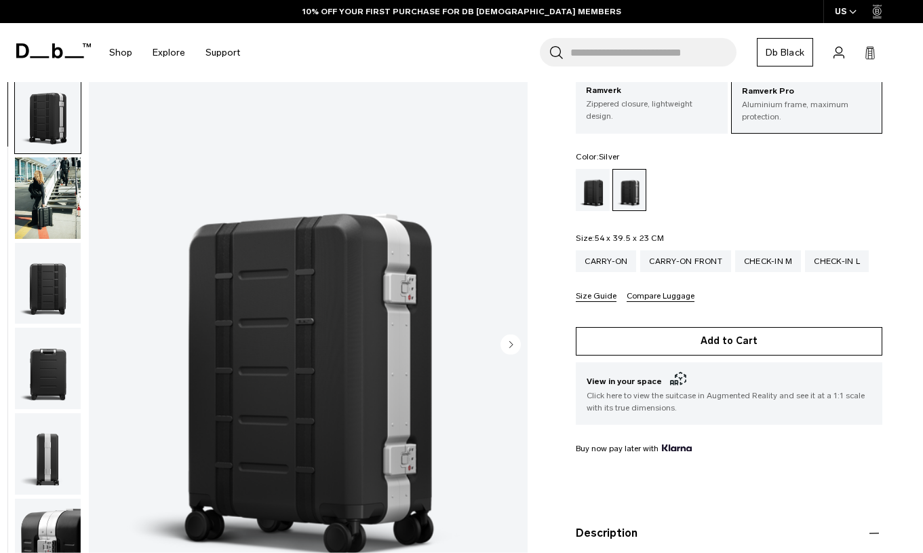
click at [650, 341] on button "Add to Cart" at bounding box center [729, 341] width 307 height 28
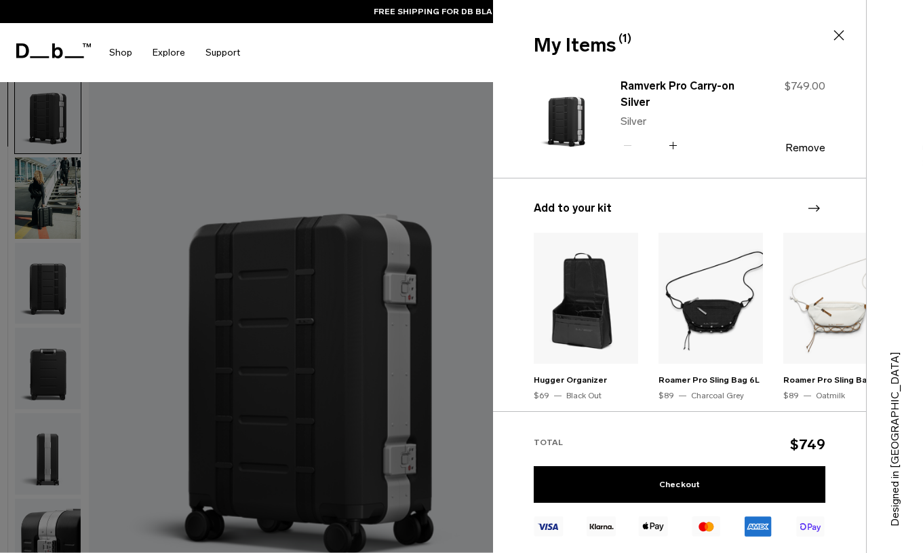
scroll to position [75, 0]
click at [649, 486] on link "Checkout" at bounding box center [680, 484] width 292 height 37
